Goal: Information Seeking & Learning: Learn about a topic

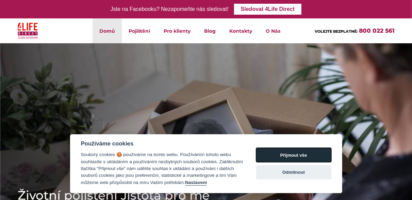
click at [270, 159] on button "Přijmout vše" at bounding box center [293, 155] width 75 height 14
checkbox input "true"
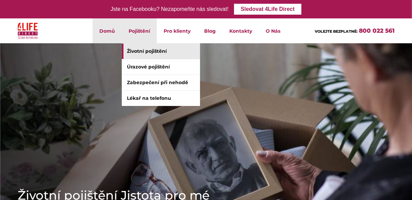
click at [143, 51] on link "Životní pojištění" at bounding box center [161, 51] width 78 height 15
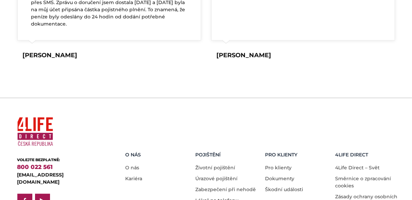
scroll to position [1404, 0]
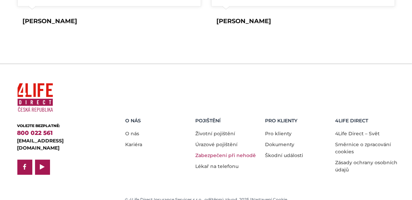
click at [218, 152] on link "Zabezpečení při nehodě" at bounding box center [225, 155] width 61 height 6
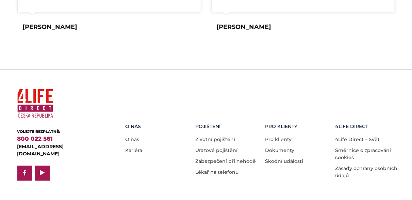
scroll to position [993, 0]
